Goal: Check status: Check status

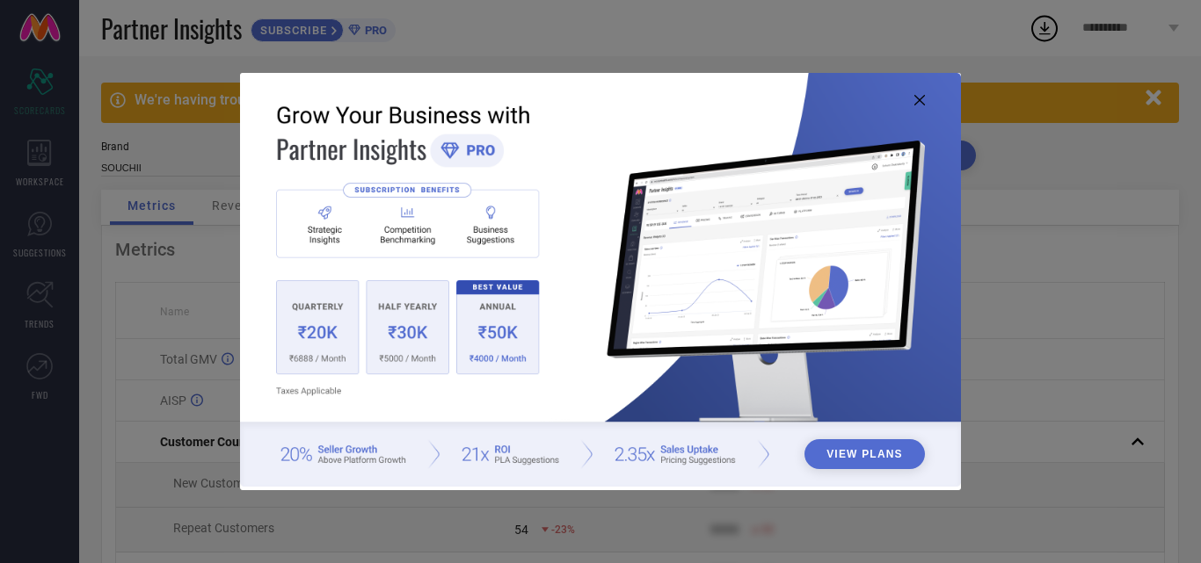
click at [919, 105] on icon at bounding box center [919, 100] width 11 height 11
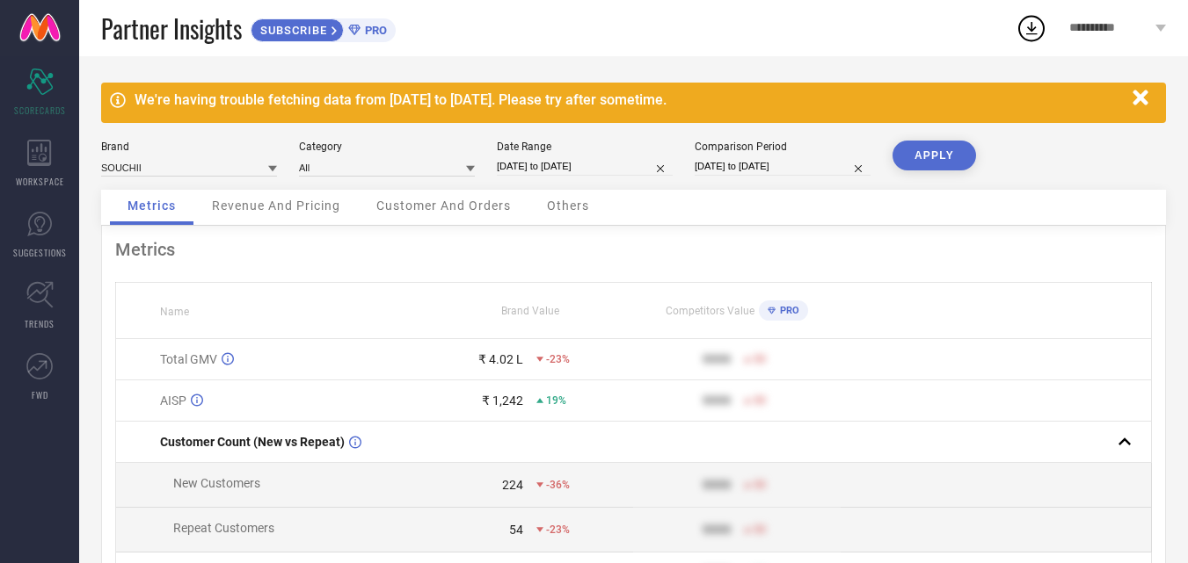
select select "7"
select select "2025"
select select "8"
select select "2025"
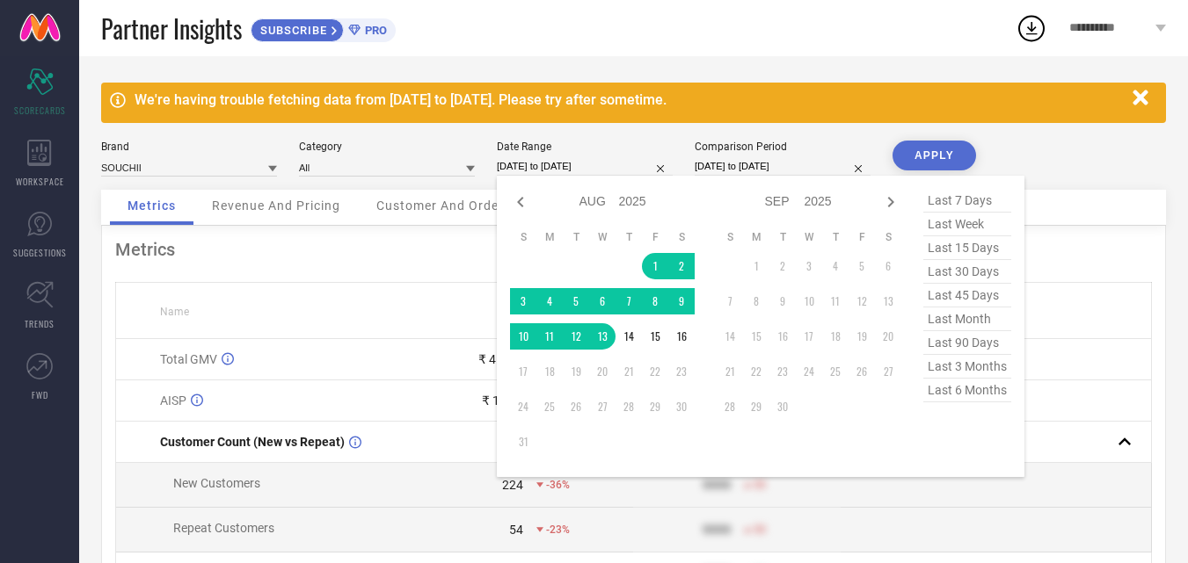
click at [530, 167] on input "[DATE] to [DATE]" at bounding box center [585, 166] width 176 height 18
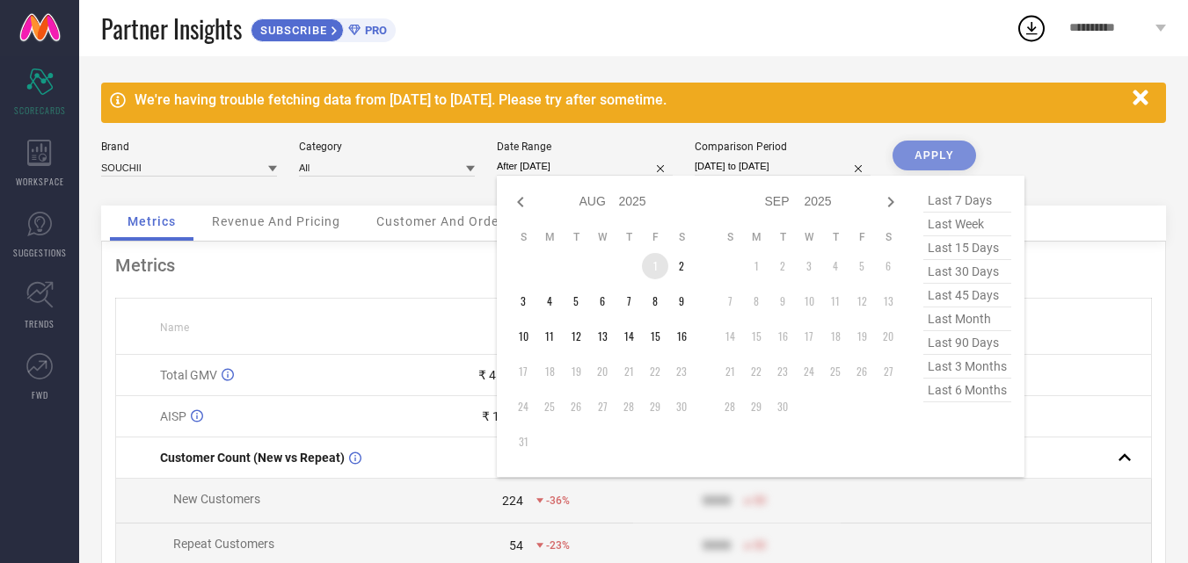
click at [656, 266] on td "1" at bounding box center [655, 266] width 26 height 26
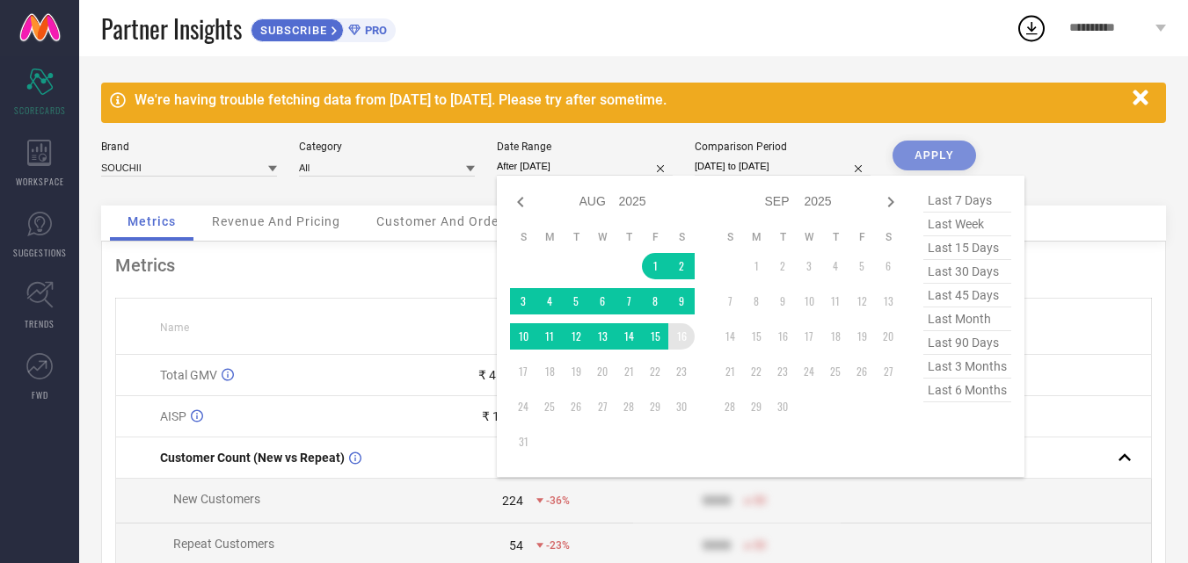
type input "[DATE] to [DATE]"
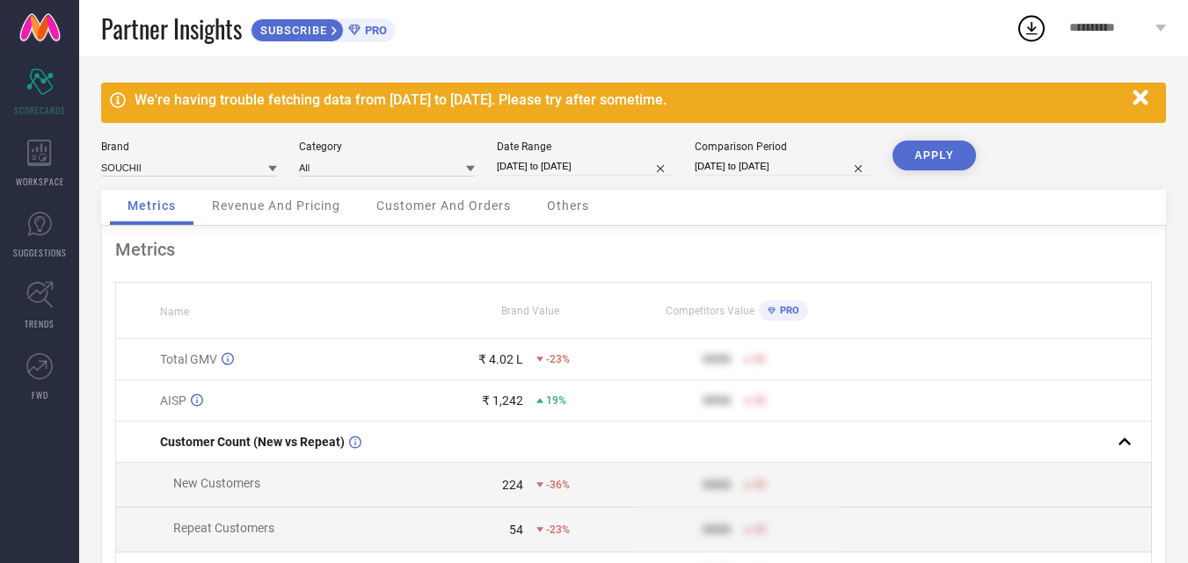
click at [712, 169] on input "[DATE] to [DATE]" at bounding box center [782, 166] width 176 height 18
select select "7"
select select "2024"
select select "8"
select select "2024"
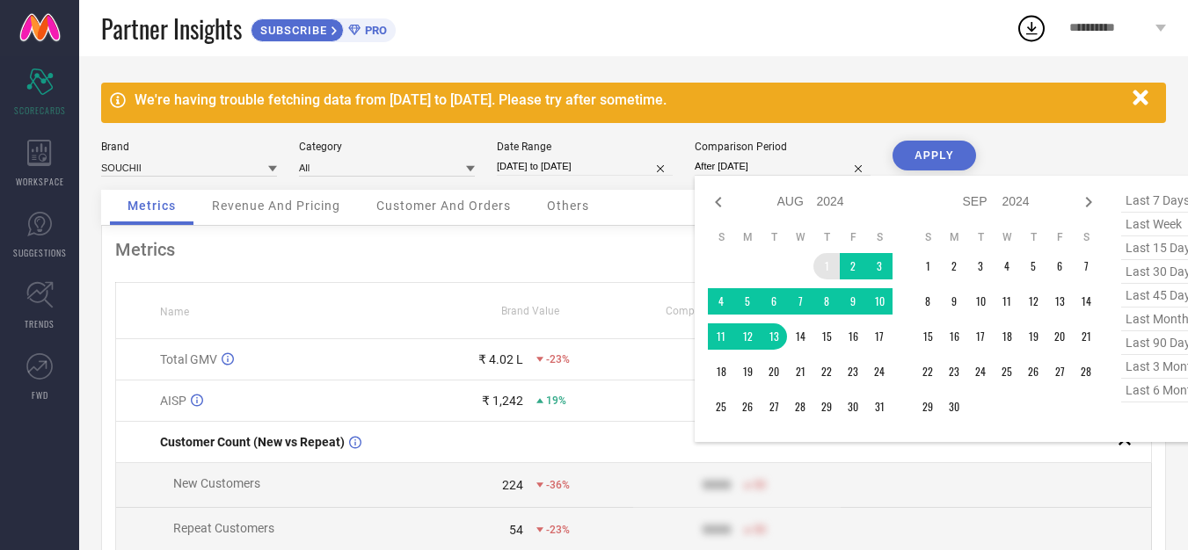
click at [825, 266] on td "1" at bounding box center [826, 266] width 26 height 26
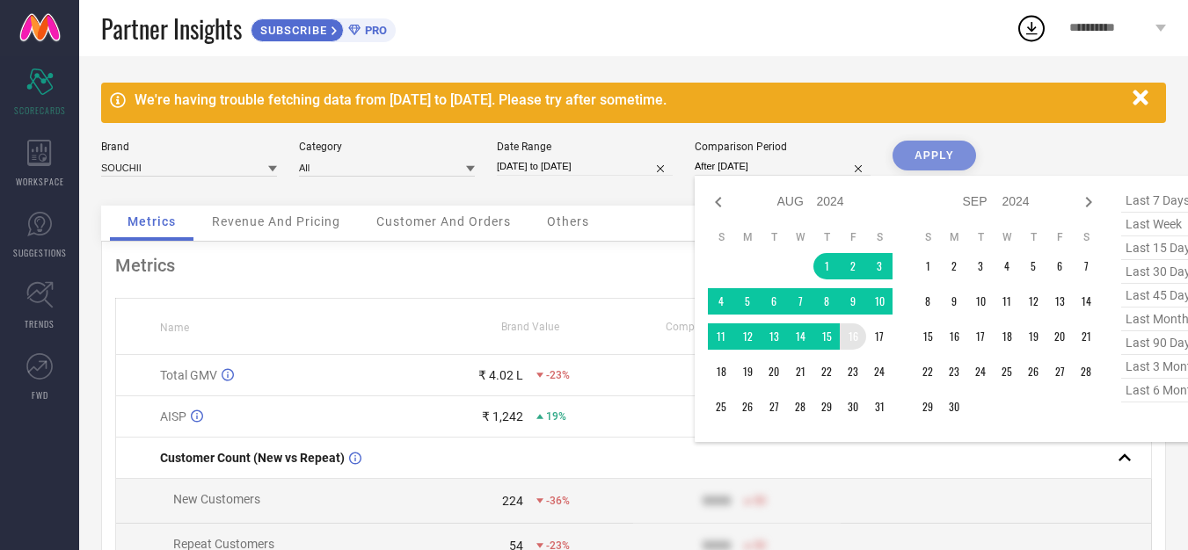
type input "[DATE] to [DATE]"
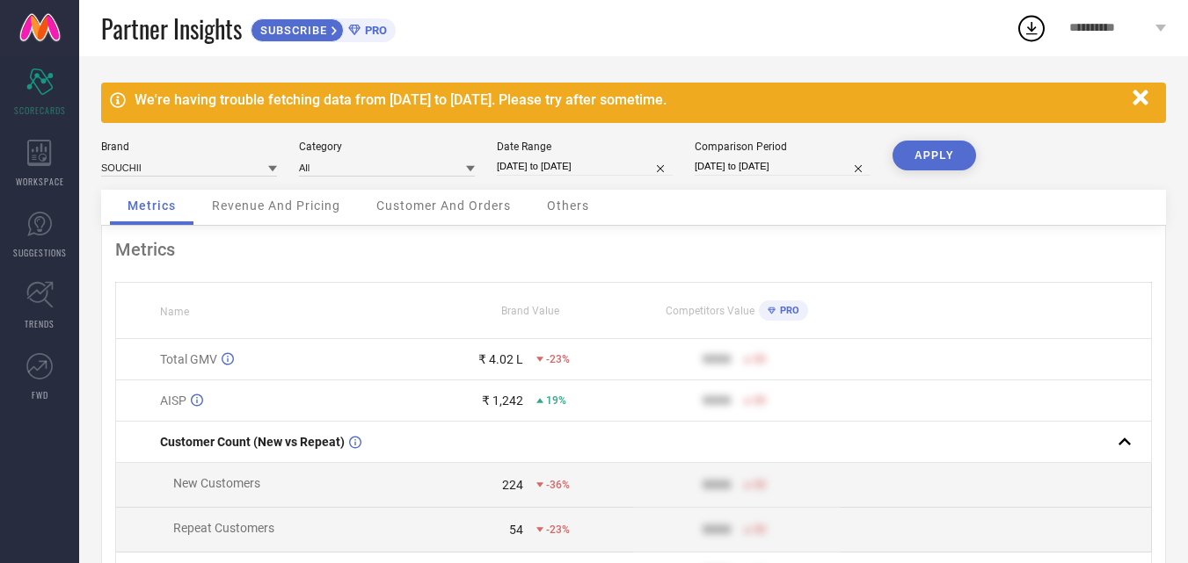
click at [918, 156] on button "APPLY" at bounding box center [934, 156] width 84 height 30
